Goal: Navigation & Orientation: Find specific page/section

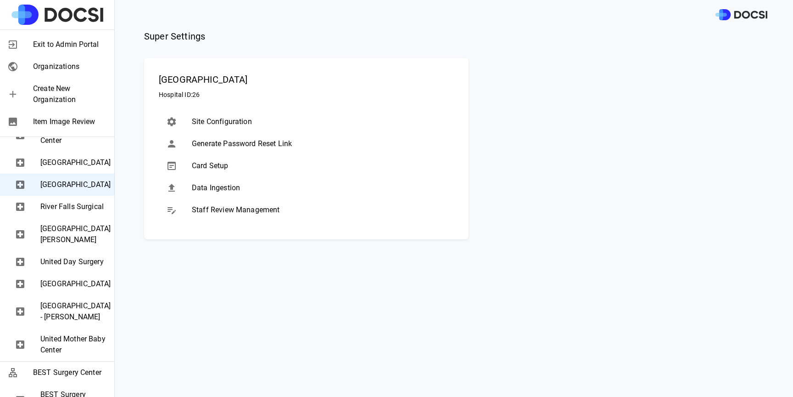
scroll to position [509, 0]
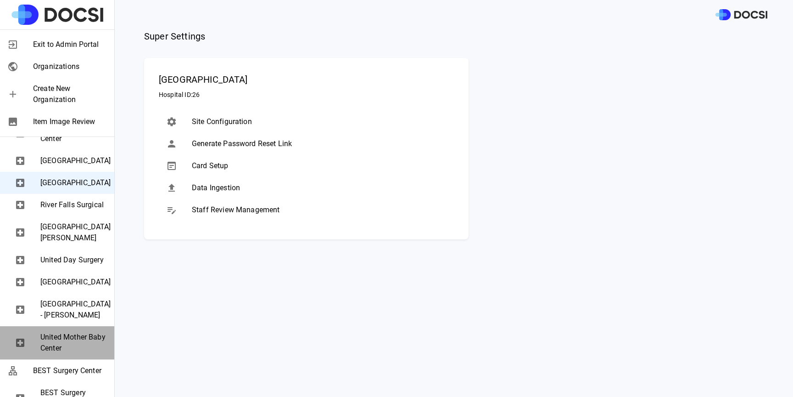
click at [73, 359] on div "United Mother Baby Center" at bounding box center [57, 342] width 114 height 33
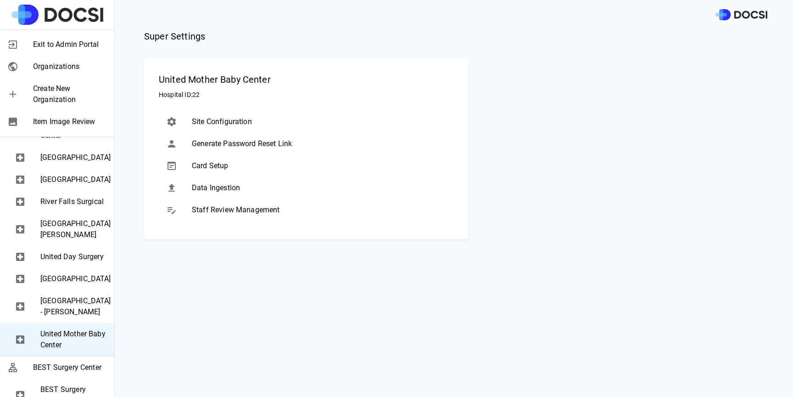
scroll to position [509, 0]
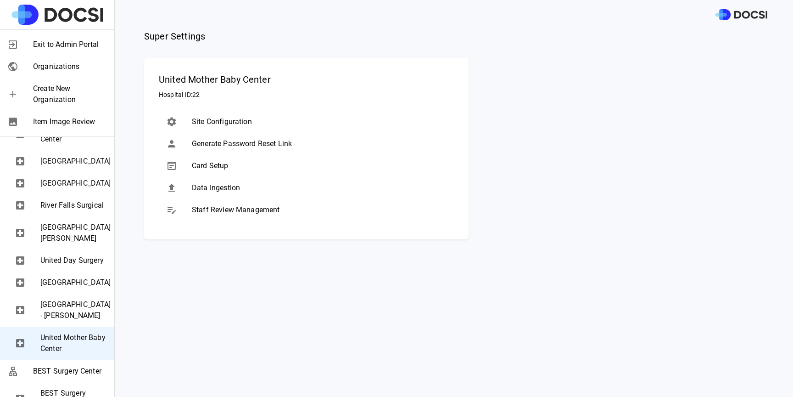
click at [63, 167] on span "[GEOGRAPHIC_DATA]" at bounding box center [73, 161] width 67 height 11
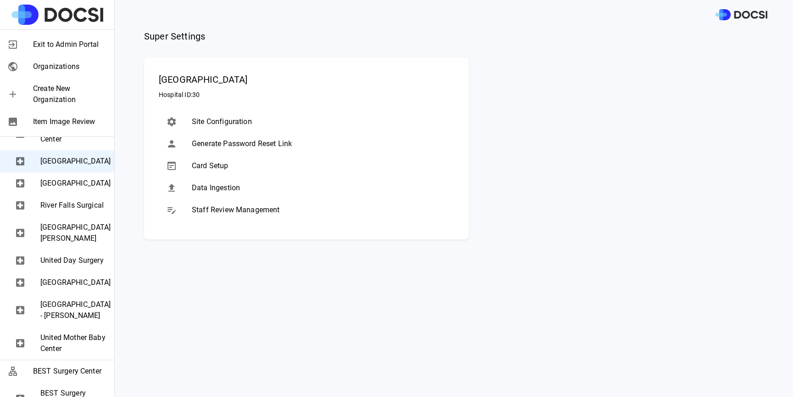
click at [77, 47] on span "Exit to Admin Portal" at bounding box center [70, 44] width 74 height 11
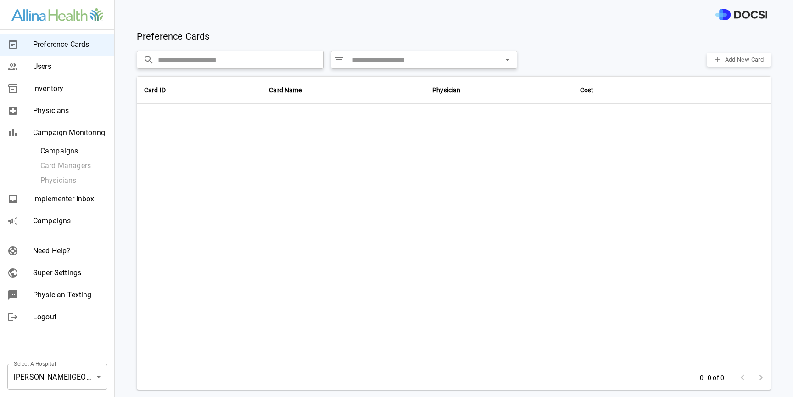
click at [42, 374] on body "Preference Cards Users Inventory Physicians Campaign Monitoring Campaigns Card …" at bounding box center [396, 198] width 793 height 397
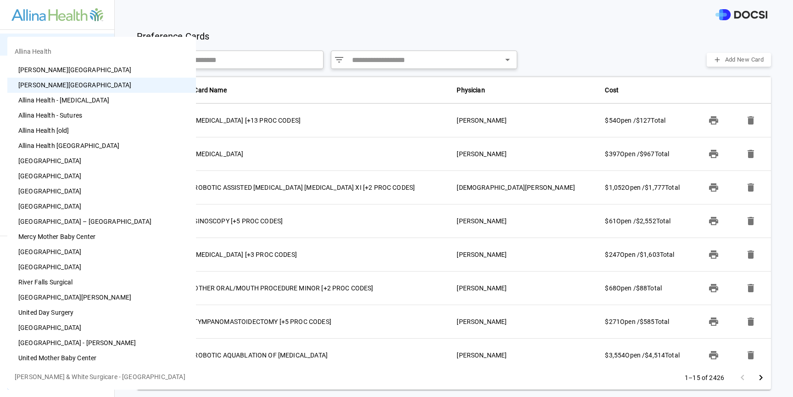
click at [256, 39] on div at bounding box center [396, 198] width 793 height 397
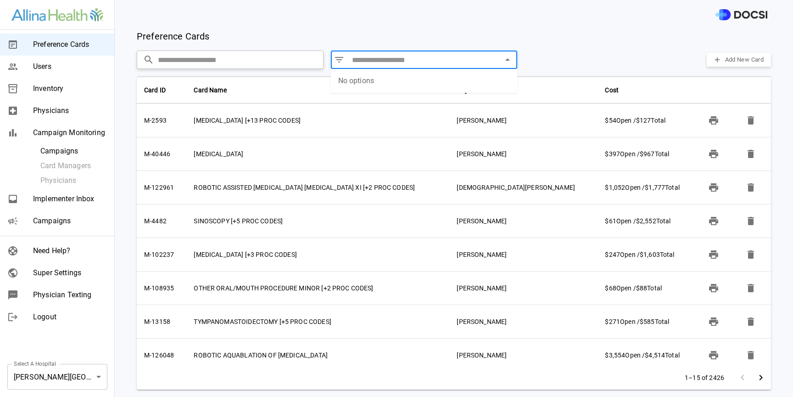
click at [377, 62] on input "text" at bounding box center [424, 59] width 152 height 13
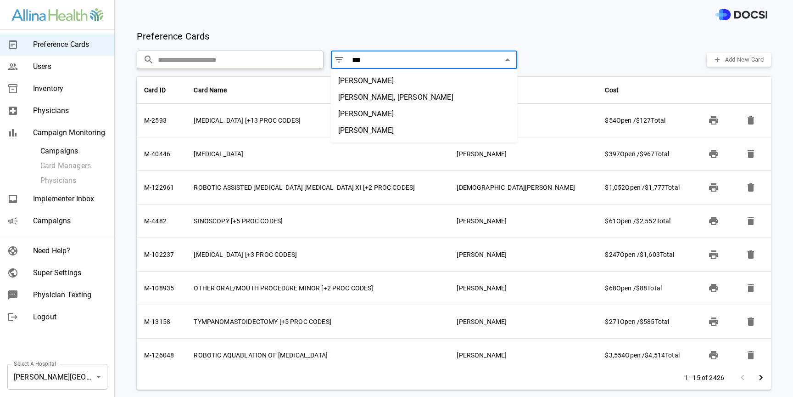
click at [385, 95] on li "[PERSON_NAME], [PERSON_NAME]" at bounding box center [424, 97] width 187 height 17
type input "***"
type input "**********"
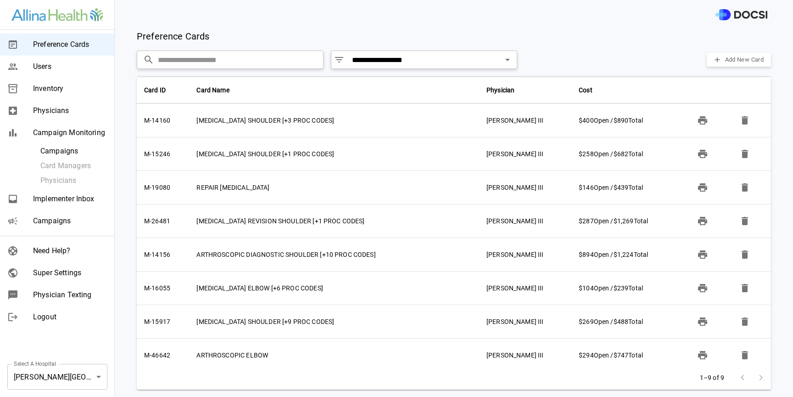
click at [526, 14] on div at bounding box center [454, 14] width 679 height 29
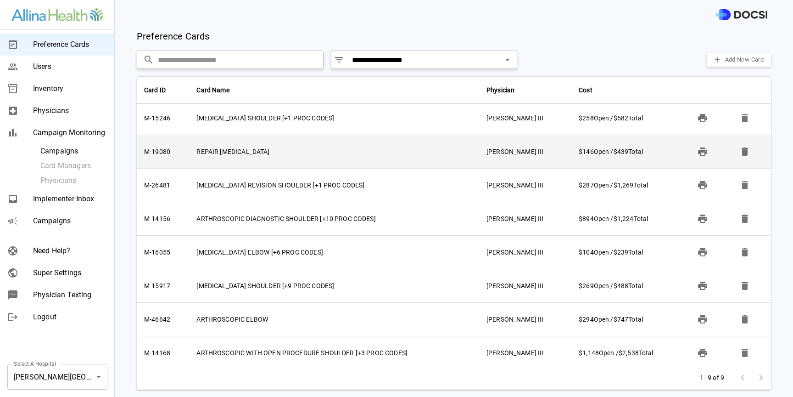
scroll to position [39, 0]
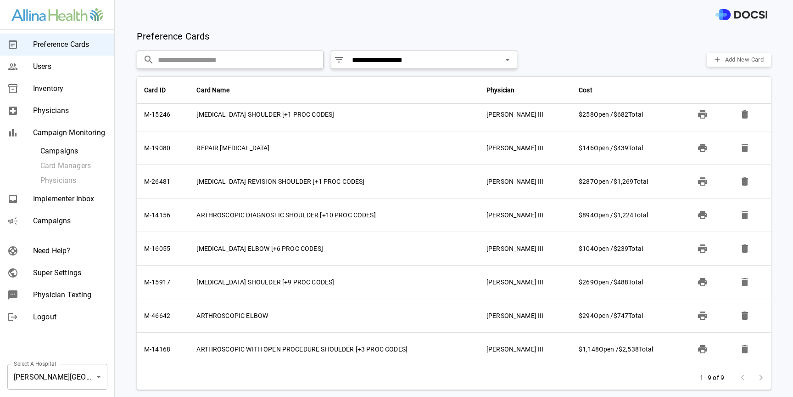
click at [582, 22] on div at bounding box center [454, 14] width 679 height 29
click at [47, 271] on span "Super Settings" at bounding box center [70, 272] width 74 height 11
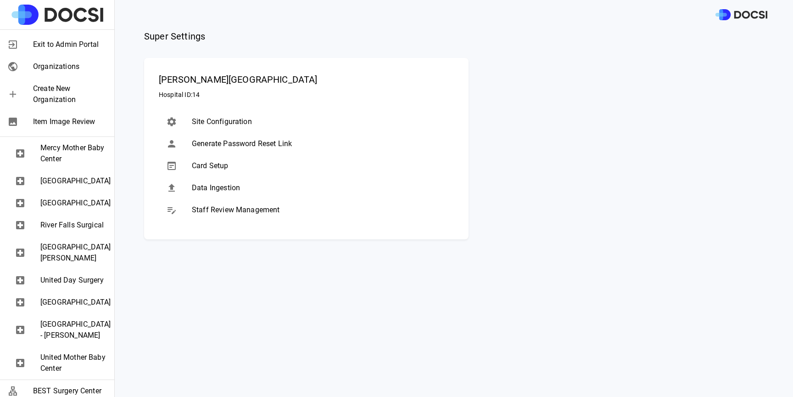
scroll to position [490, 0]
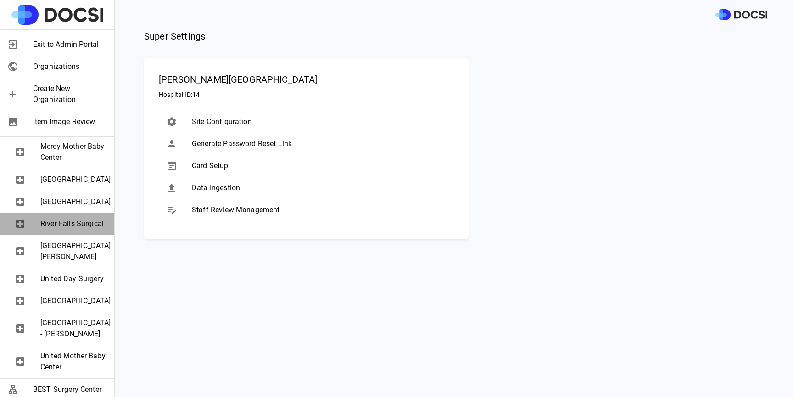
click at [69, 229] on span "River Falls Surgical" at bounding box center [73, 223] width 67 height 11
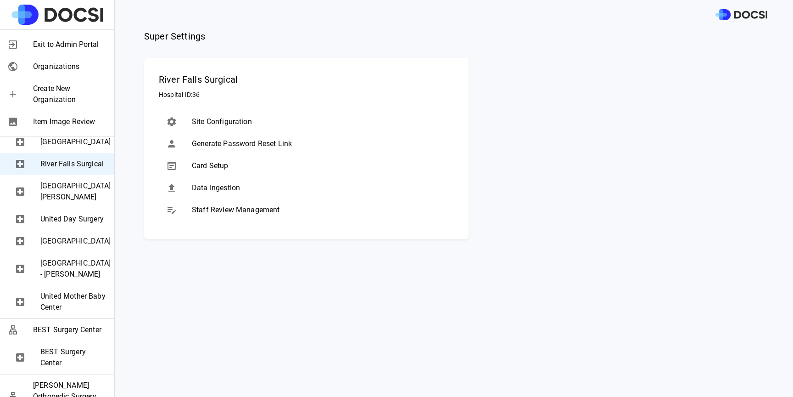
scroll to position [569, 0]
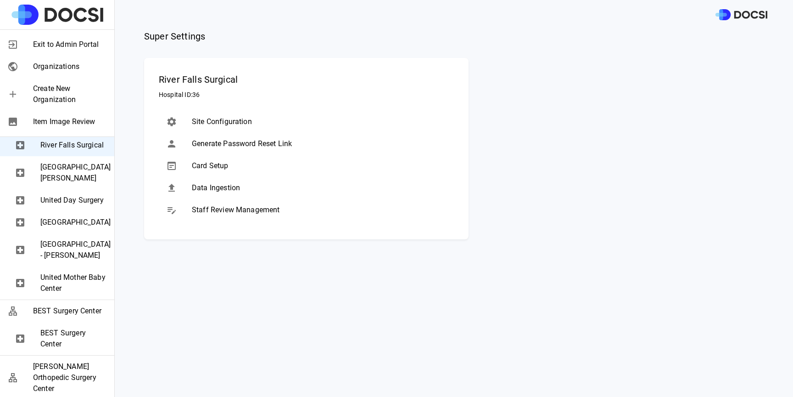
click at [73, 261] on span "[GEOGRAPHIC_DATA] - [PERSON_NAME]" at bounding box center [73, 250] width 67 height 22
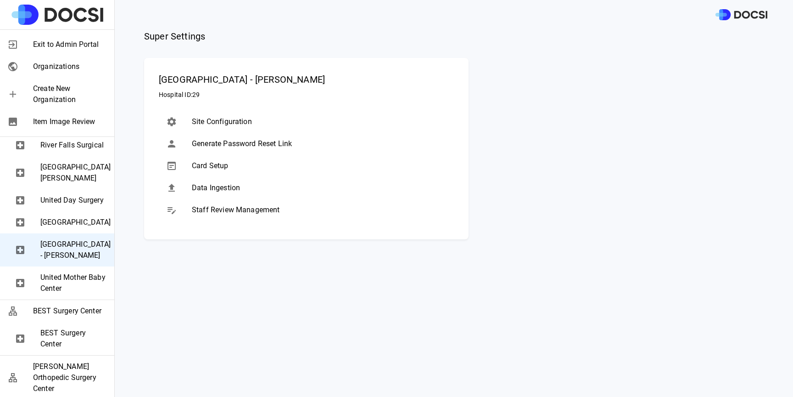
scroll to position [550, 0]
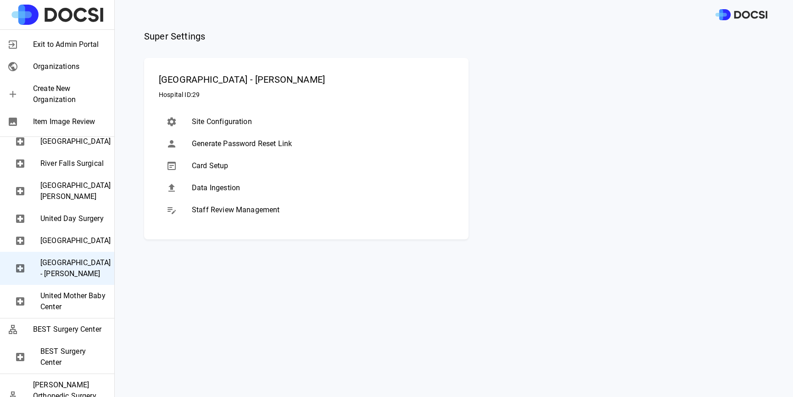
click at [62, 246] on span "[GEOGRAPHIC_DATA]" at bounding box center [73, 240] width 67 height 11
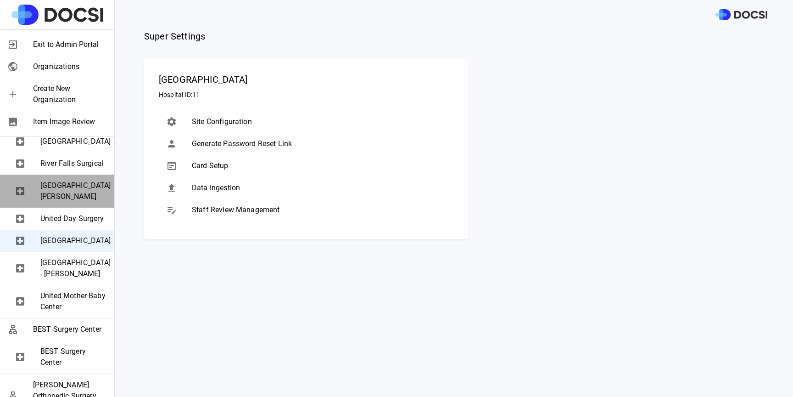
click at [77, 202] on span "[GEOGRAPHIC_DATA][PERSON_NAME]" at bounding box center [73, 191] width 67 height 22
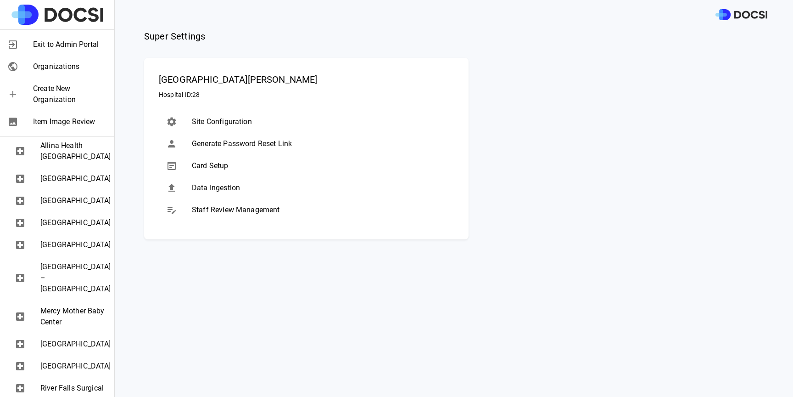
scroll to position [322, 0]
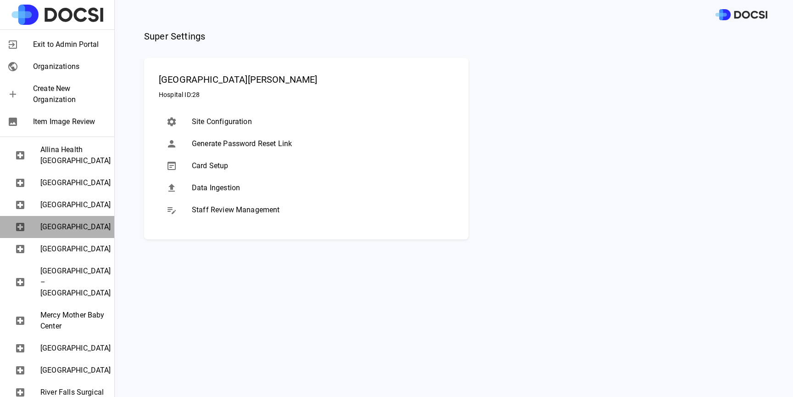
click at [65, 232] on span "[GEOGRAPHIC_DATA]" at bounding box center [73, 226] width 67 height 11
click at [81, 210] on span "[GEOGRAPHIC_DATA]" at bounding box center [73, 204] width 67 height 11
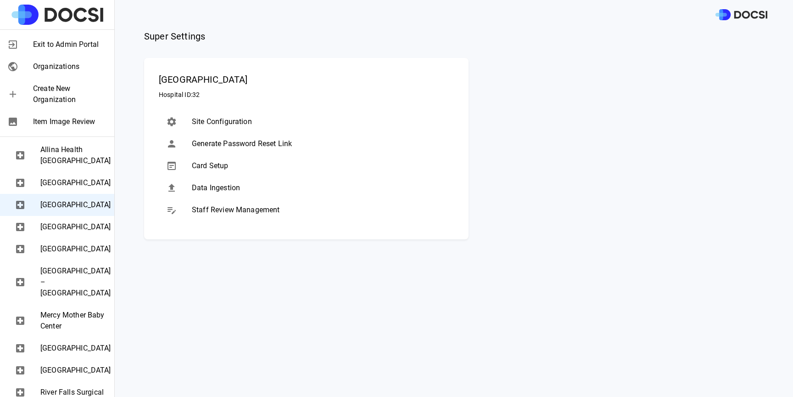
click at [486, 365] on main "Super Settings [GEOGRAPHIC_DATA] ID: 32 Site Configuration Generate Password Re…" at bounding box center [454, 212] width 679 height 367
